Goal: Ask a question: Seek information or help from site administrators or community

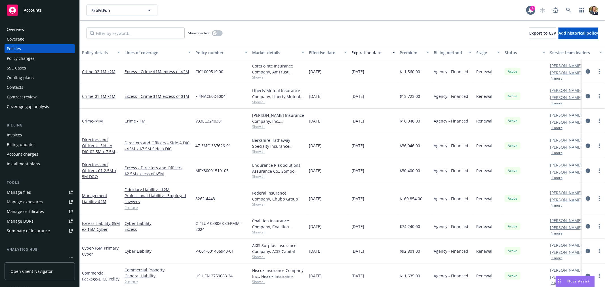
scroll to position [31, 0]
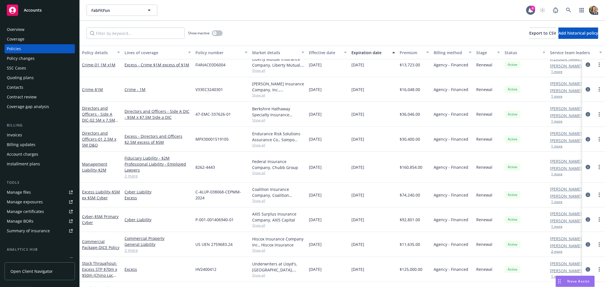
click at [577, 278] on div "Nova Assist" at bounding box center [575, 281] width 39 height 11
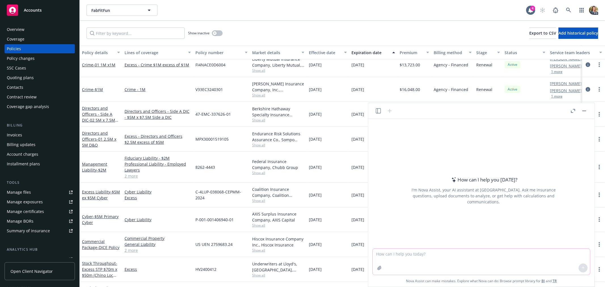
click at [423, 255] on textarea at bounding box center [481, 262] width 217 height 26
paste textarea "Shine a light on your D&O program with our exclusive program in partnership wit…"
type textarea "How I can better phrase this for a LinkedIn post?: Shine a light on your D&O pr…"
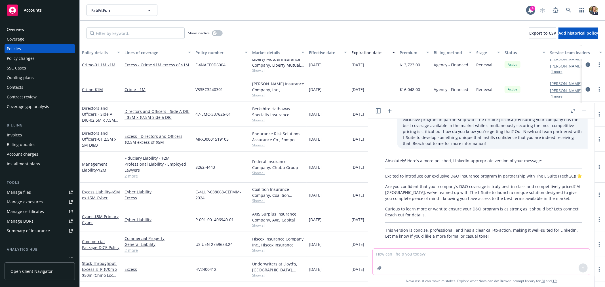
scroll to position [22, 0]
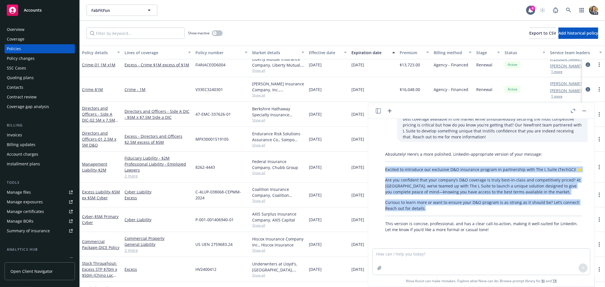
drag, startPoint x: 430, startPoint y: 208, endPoint x: 384, endPoint y: 169, distance: 60.2
click at [384, 169] on div "Absolutely! Here’s a more polished, LinkedIn-appropriate version of your messag…" at bounding box center [483, 192] width 208 height 86
copy div "Excited to introduce our exclusive D&O insurance program in partnership with Th…"
click at [44, 9] on div "Accounts" at bounding box center [40, 10] width 66 height 11
